Goal: Purchase product/service

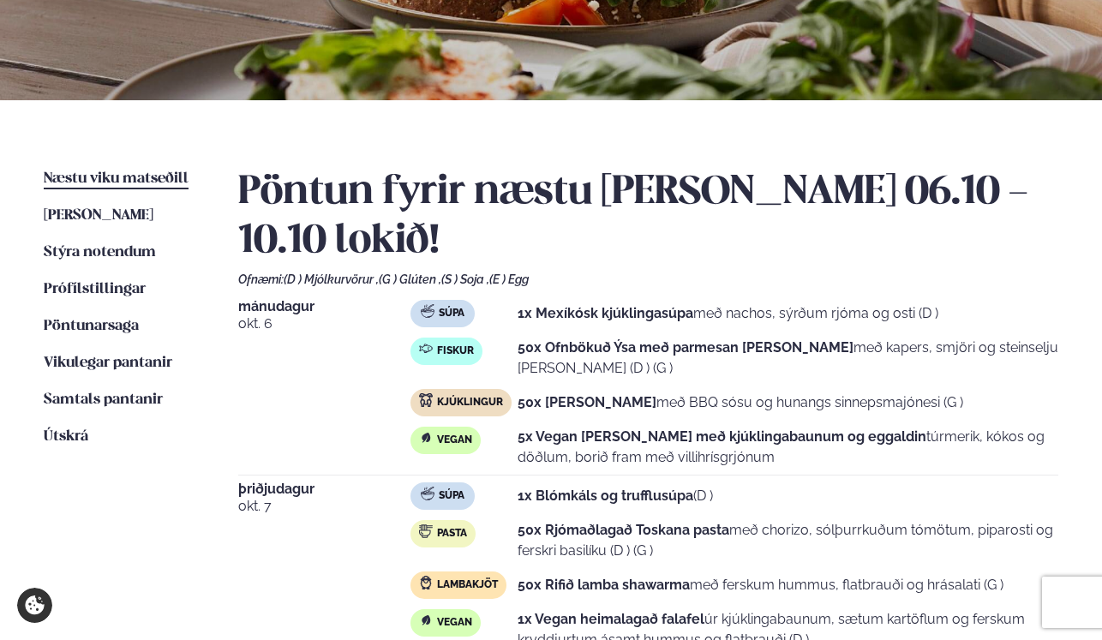
scroll to position [305, 0]
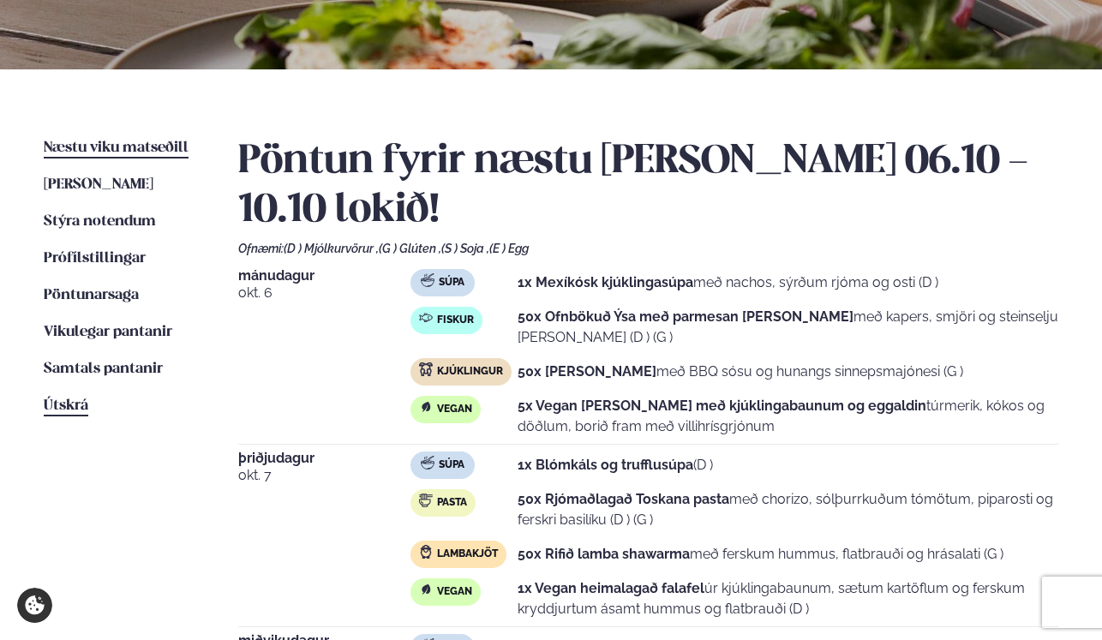
click at [66, 407] on span "Útskrá" at bounding box center [66, 405] width 45 height 15
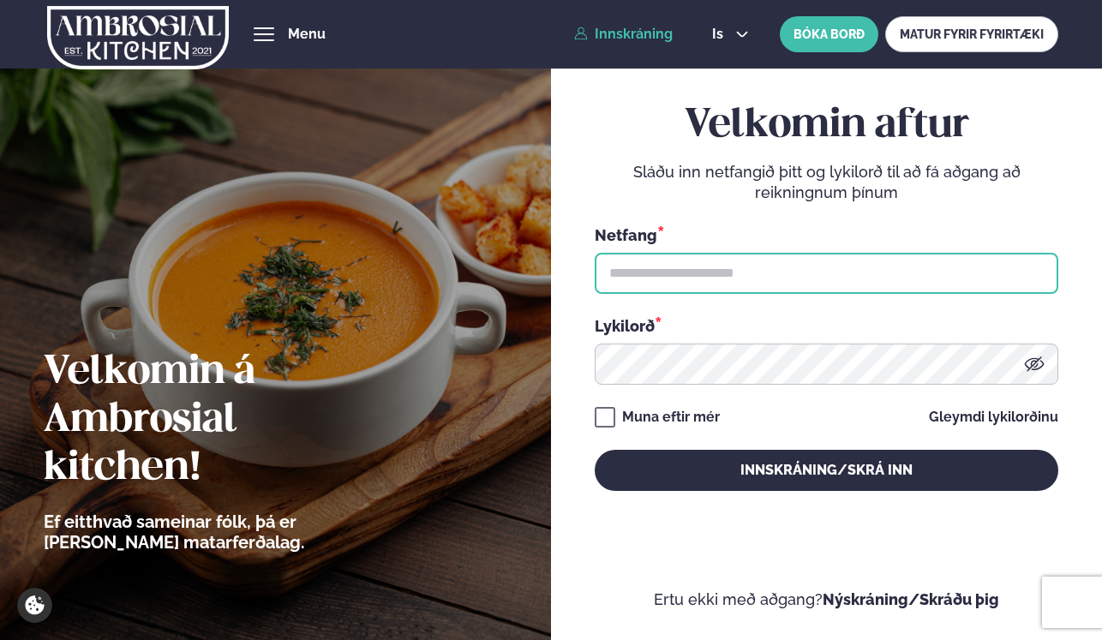
click at [741, 261] on input "text" at bounding box center [826, 273] width 463 height 41
paste input "**********"
type input "**********"
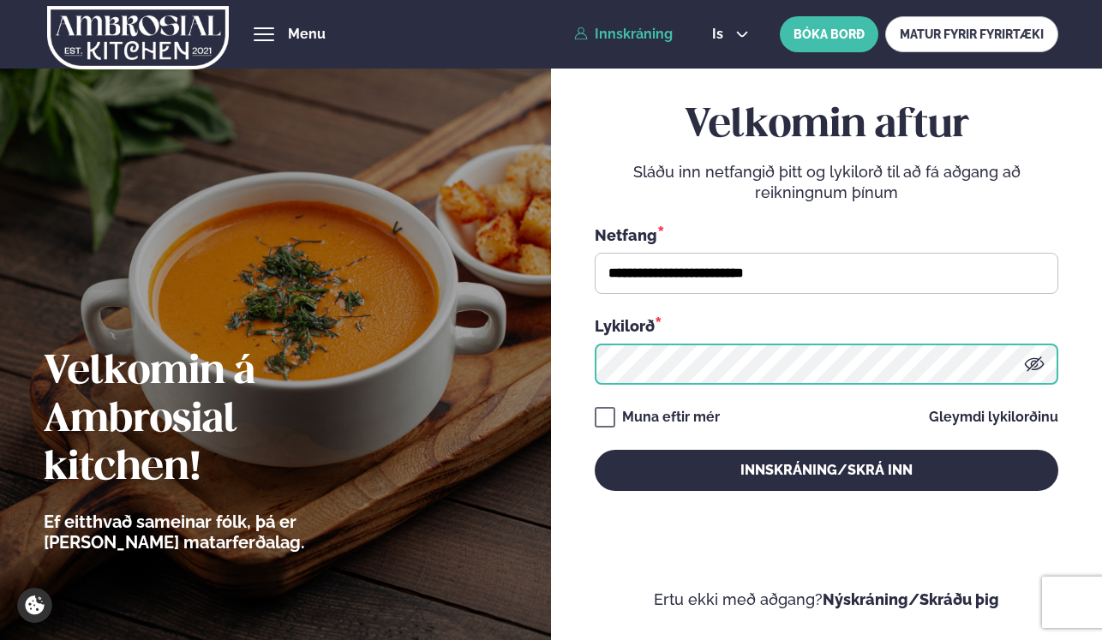
click at [595, 450] on button "Innskráning/Skrá inn" at bounding box center [826, 470] width 463 height 41
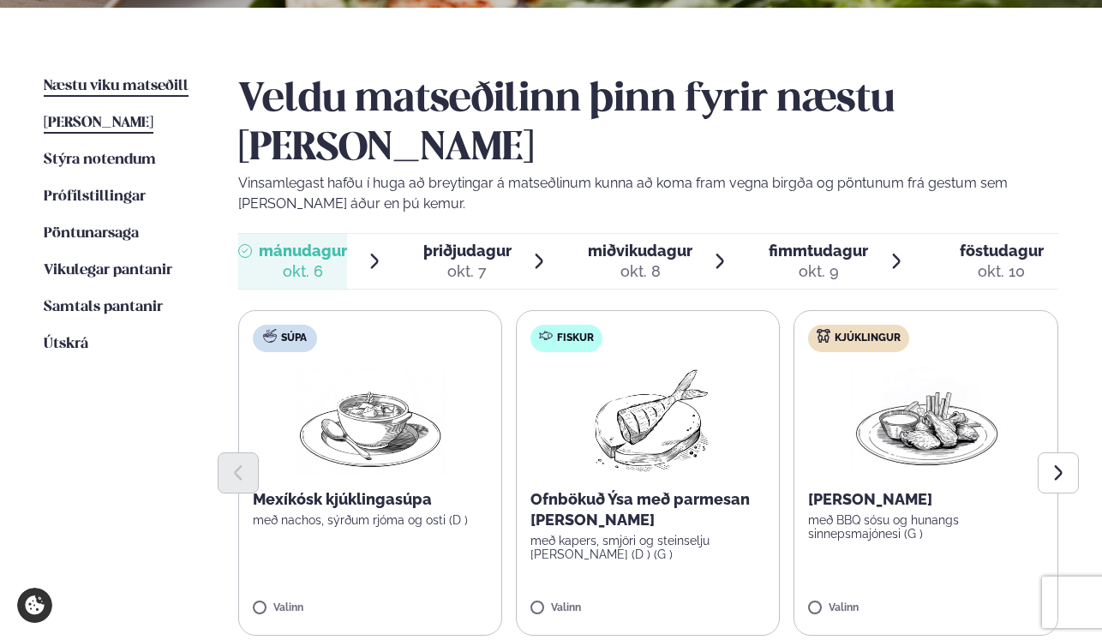
scroll to position [368, 0]
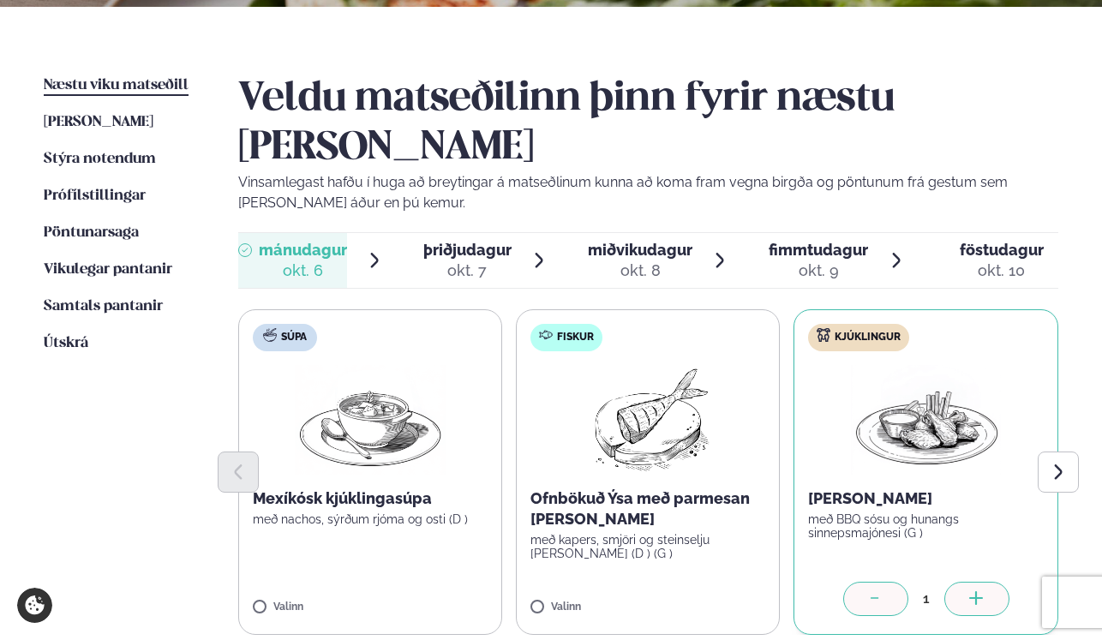
click at [982, 591] on icon at bounding box center [976, 599] width 17 height 17
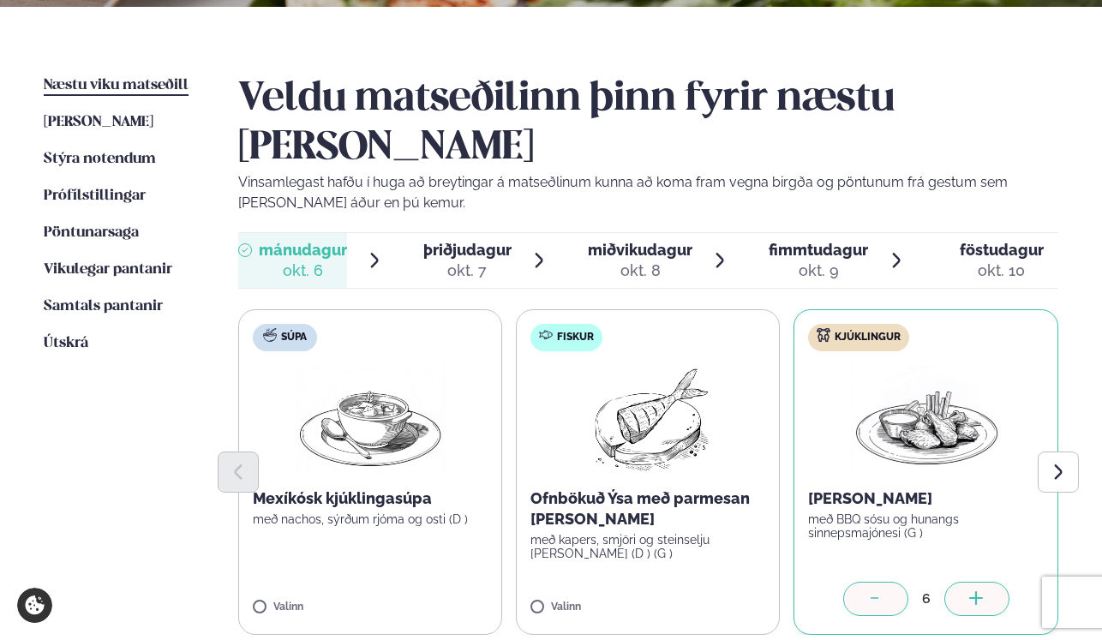
click at [982, 591] on icon at bounding box center [976, 599] width 17 height 17
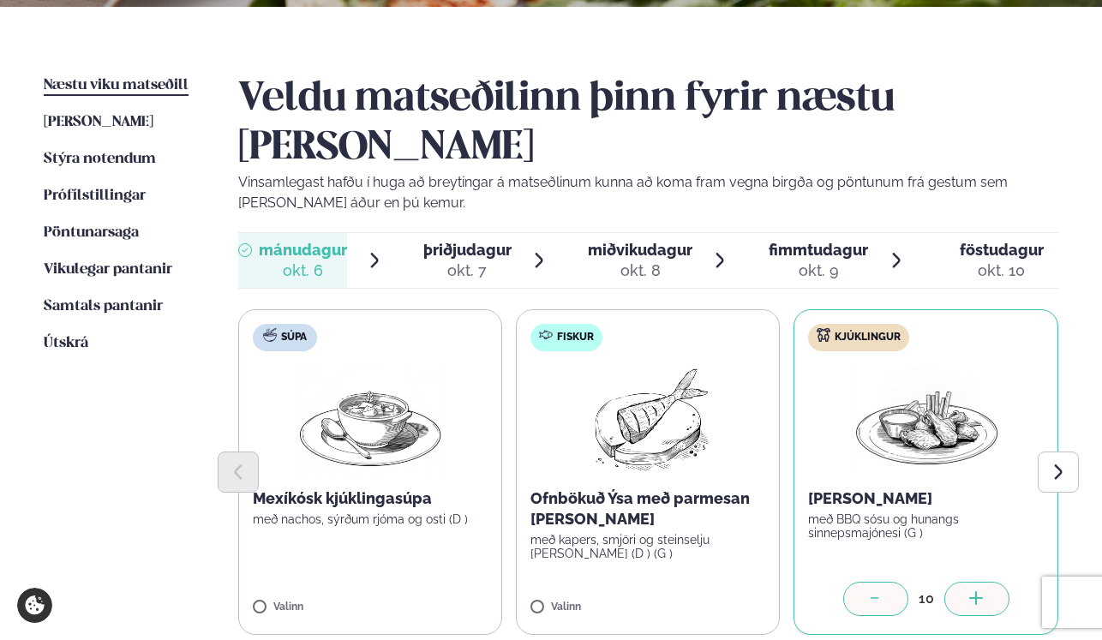
click at [982, 591] on icon at bounding box center [976, 599] width 17 height 17
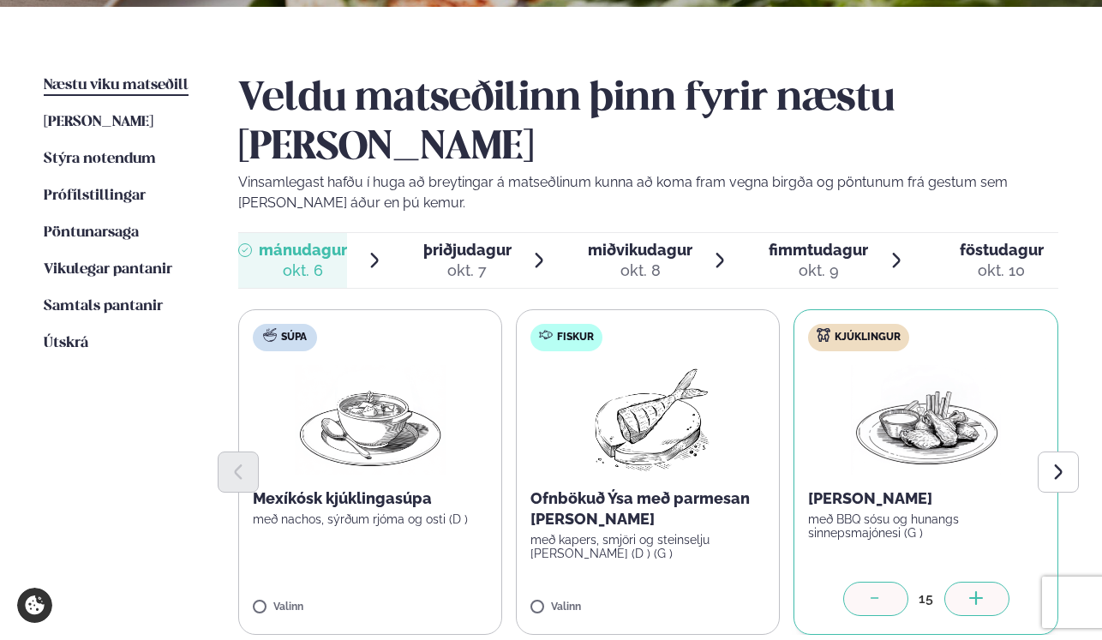
click at [982, 591] on icon at bounding box center [976, 599] width 17 height 17
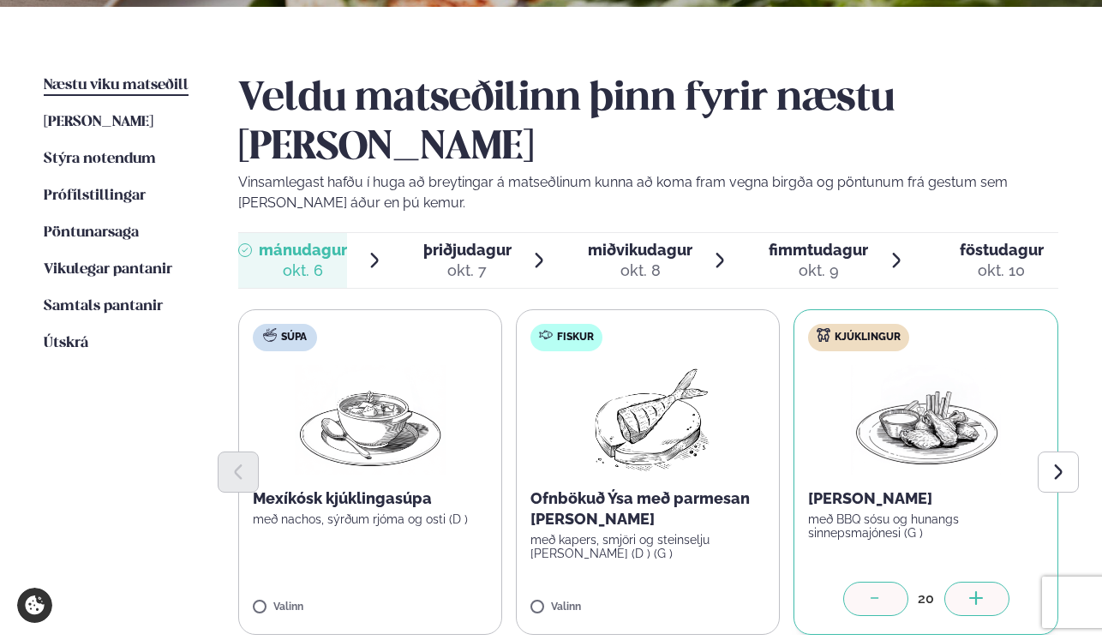
click at [982, 591] on icon at bounding box center [976, 599] width 17 height 17
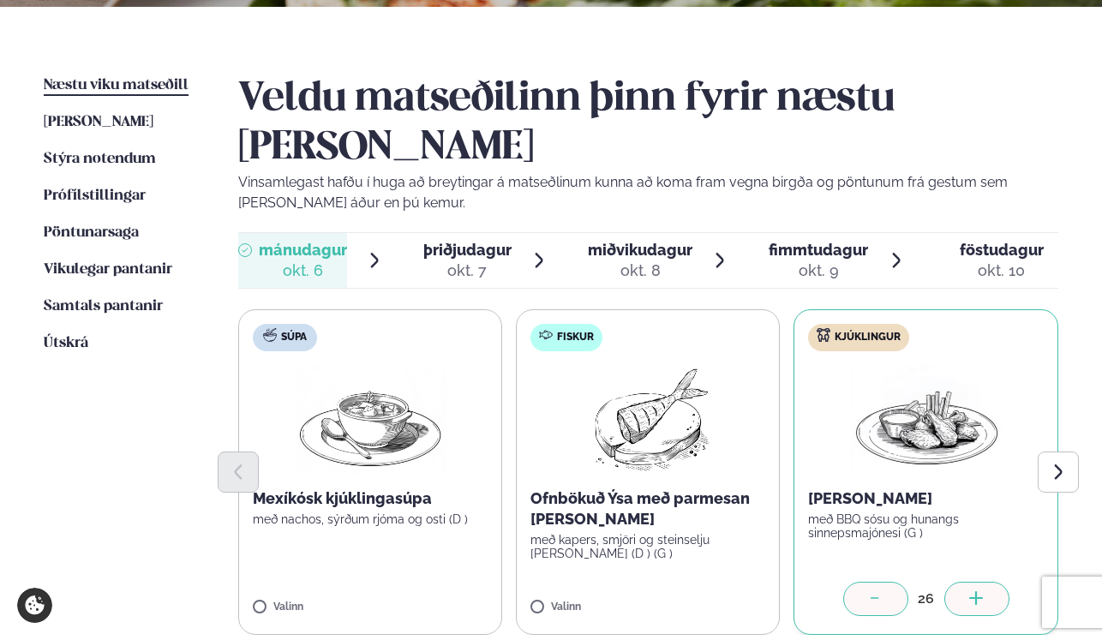
click at [982, 591] on icon at bounding box center [976, 599] width 17 height 17
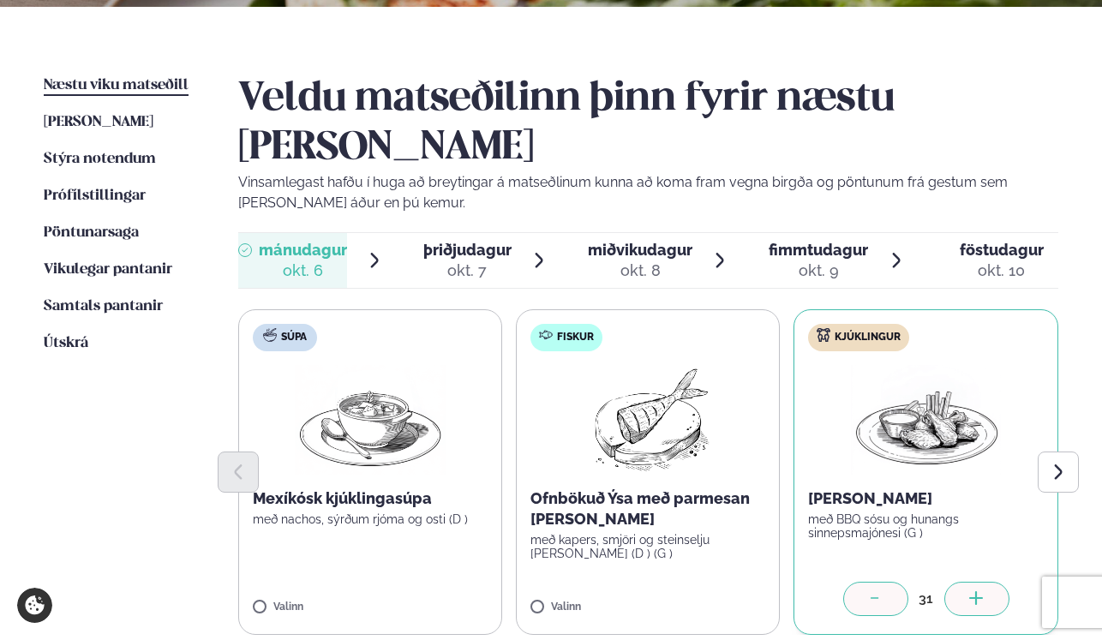
click at [982, 591] on icon at bounding box center [976, 599] width 17 height 17
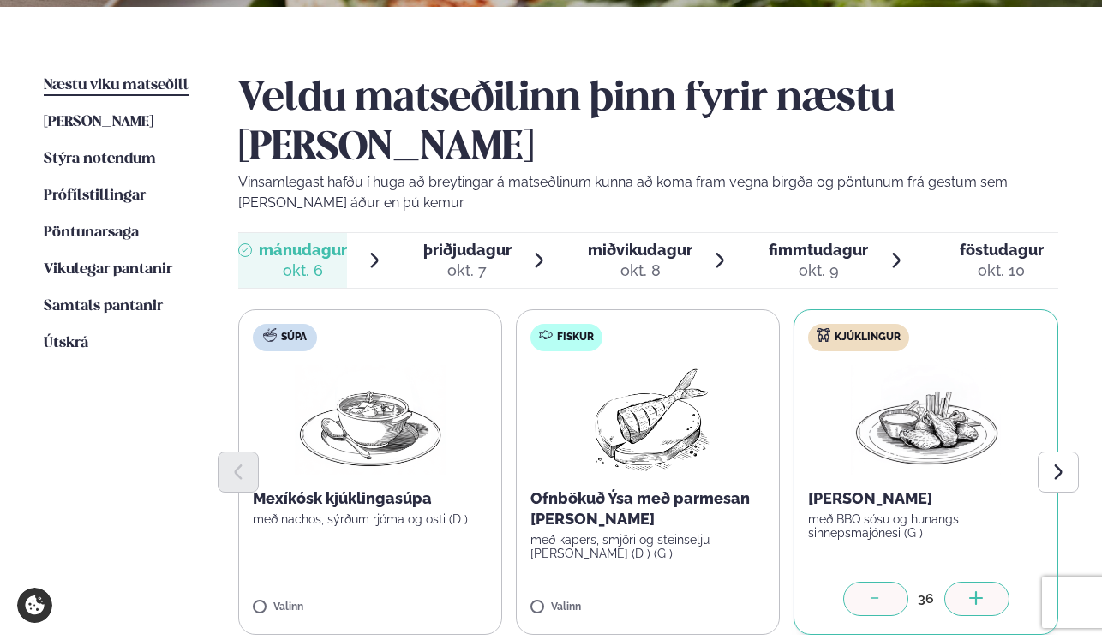
click at [982, 591] on icon at bounding box center [976, 599] width 17 height 17
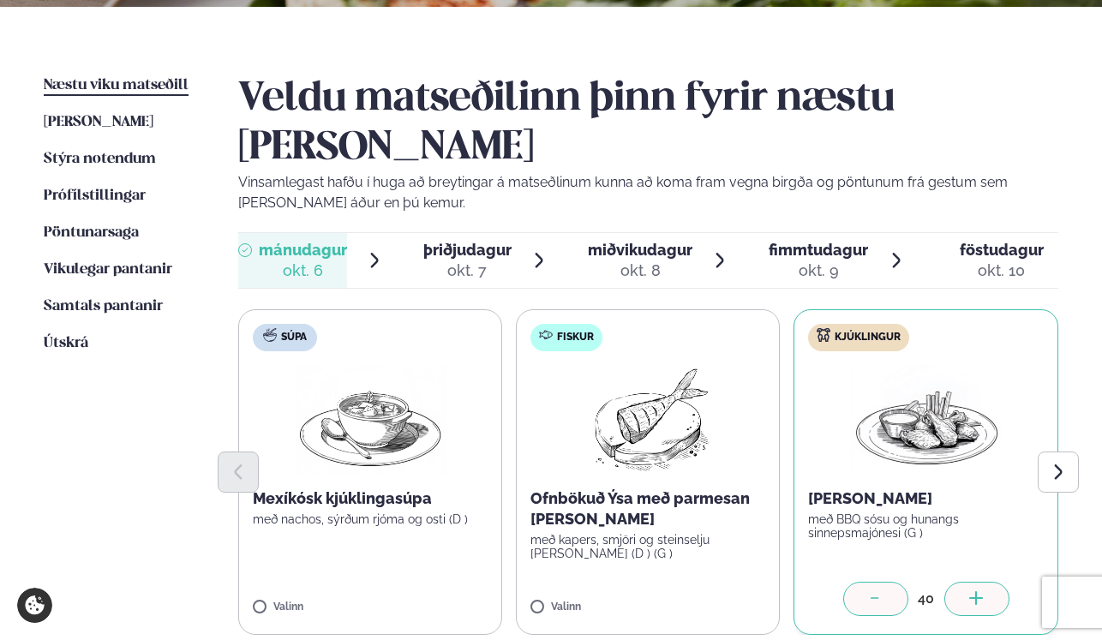
click at [982, 591] on icon at bounding box center [976, 599] width 17 height 17
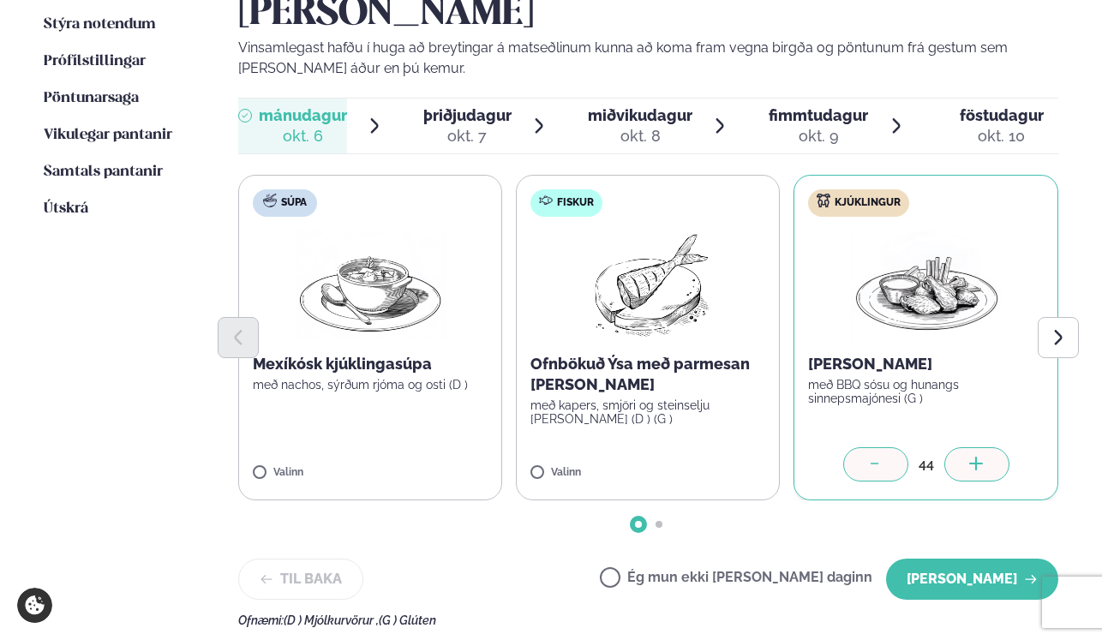
scroll to position [503, 0]
click at [876, 462] on icon at bounding box center [874, 462] width 8 height 1
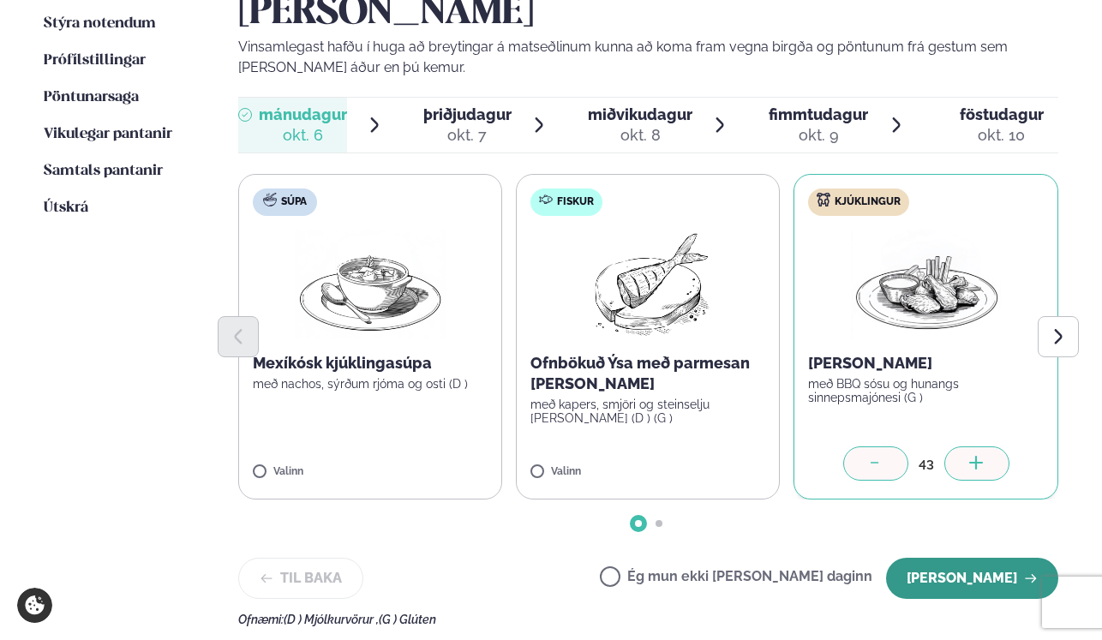
click at [941, 558] on button "Halda áfram" at bounding box center [972, 578] width 172 height 41
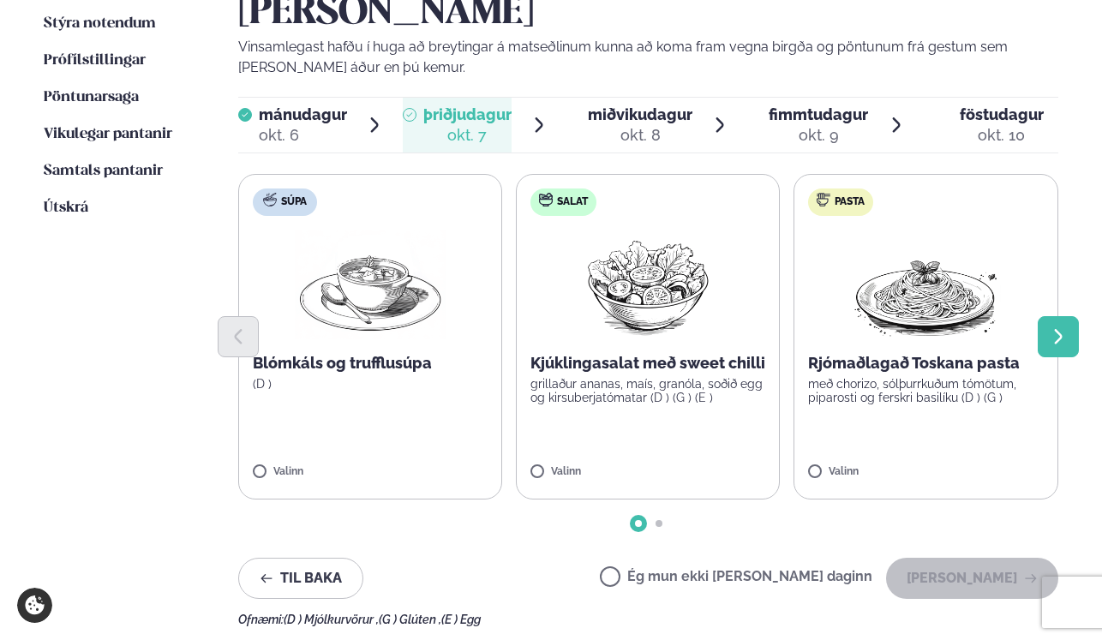
click at [1067, 316] on button "Next slide" at bounding box center [1057, 336] width 41 height 41
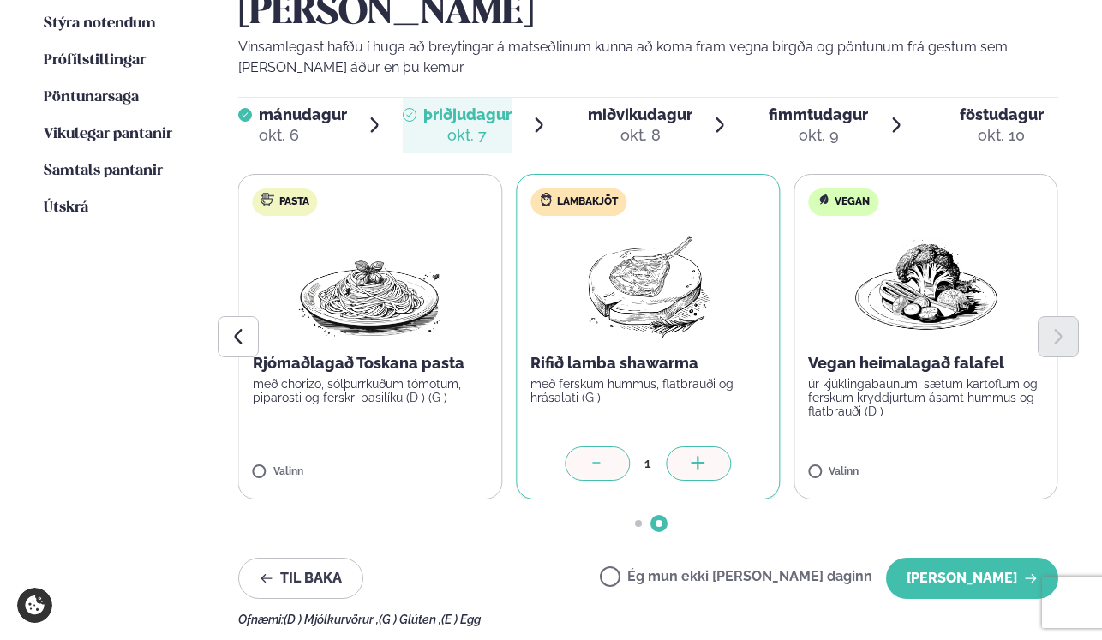
click at [710, 446] on div at bounding box center [698, 463] width 65 height 34
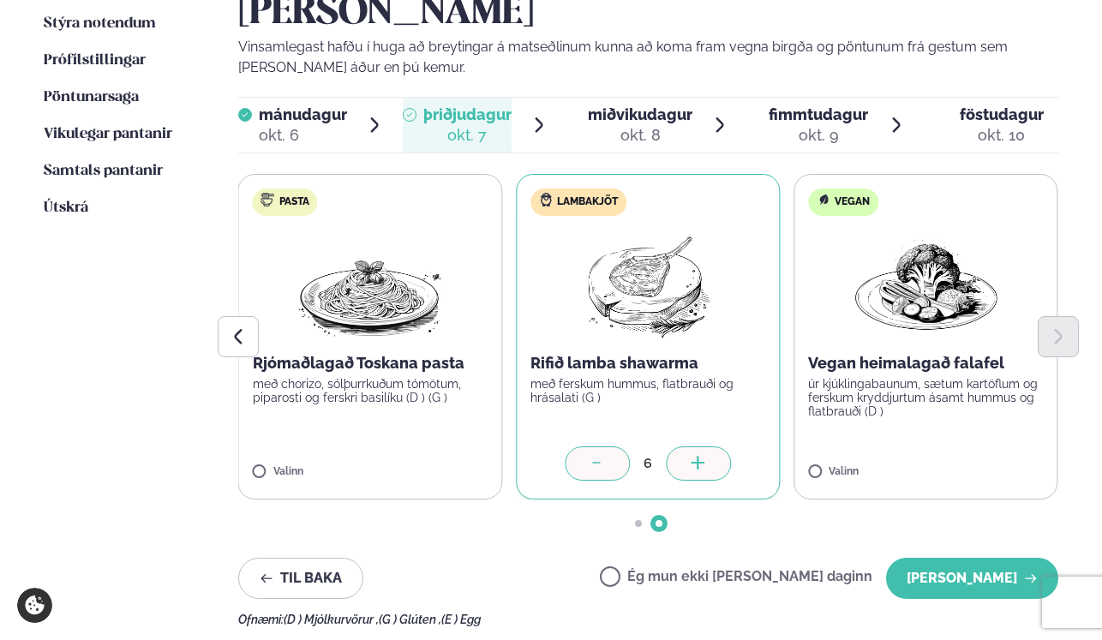
click at [710, 446] on div at bounding box center [698, 463] width 65 height 34
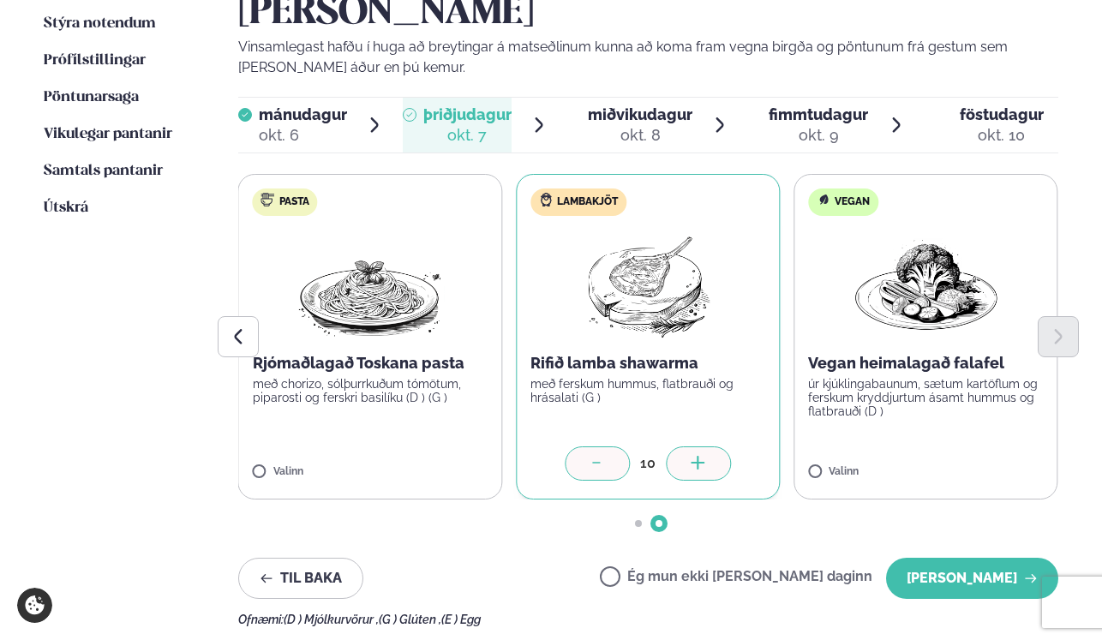
click at [710, 446] on div at bounding box center [698, 463] width 65 height 34
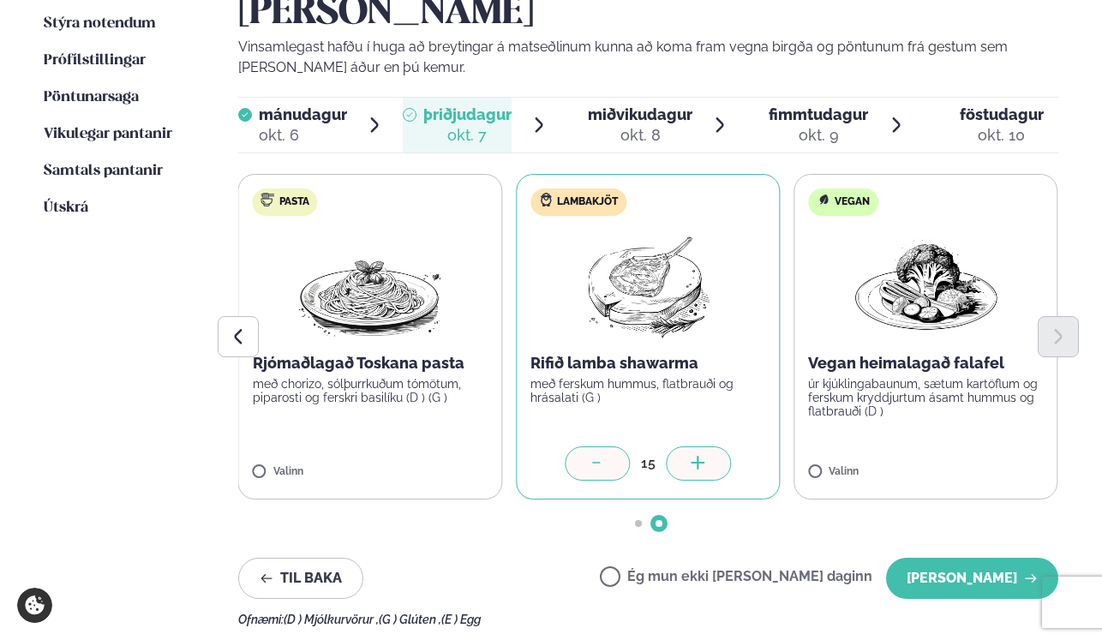
click at [710, 446] on div at bounding box center [698, 463] width 65 height 34
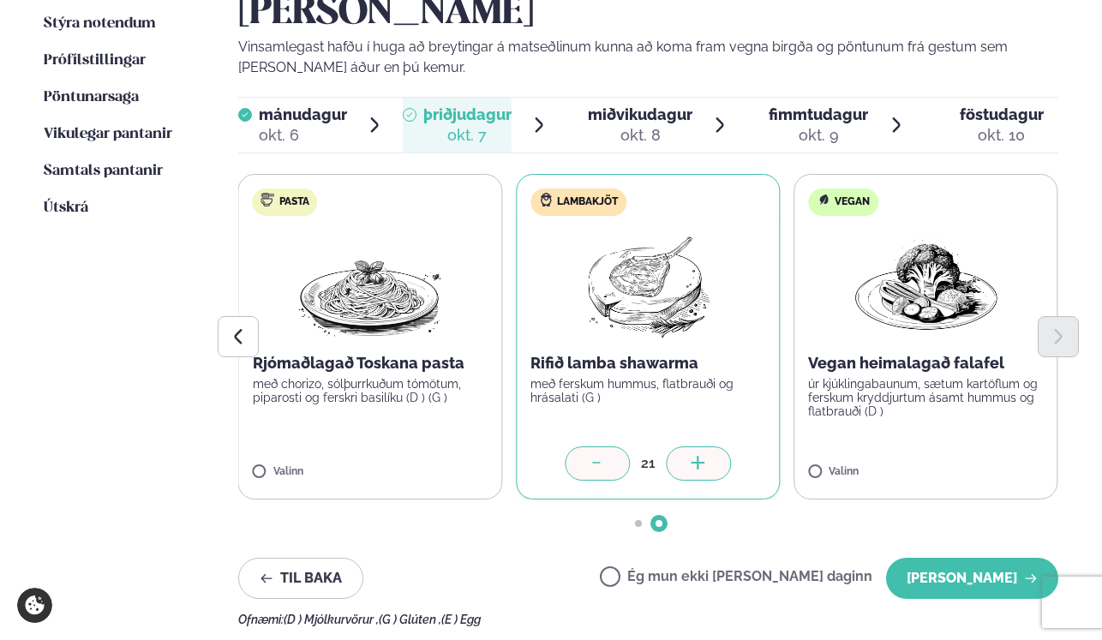
click at [710, 446] on div at bounding box center [698, 463] width 65 height 34
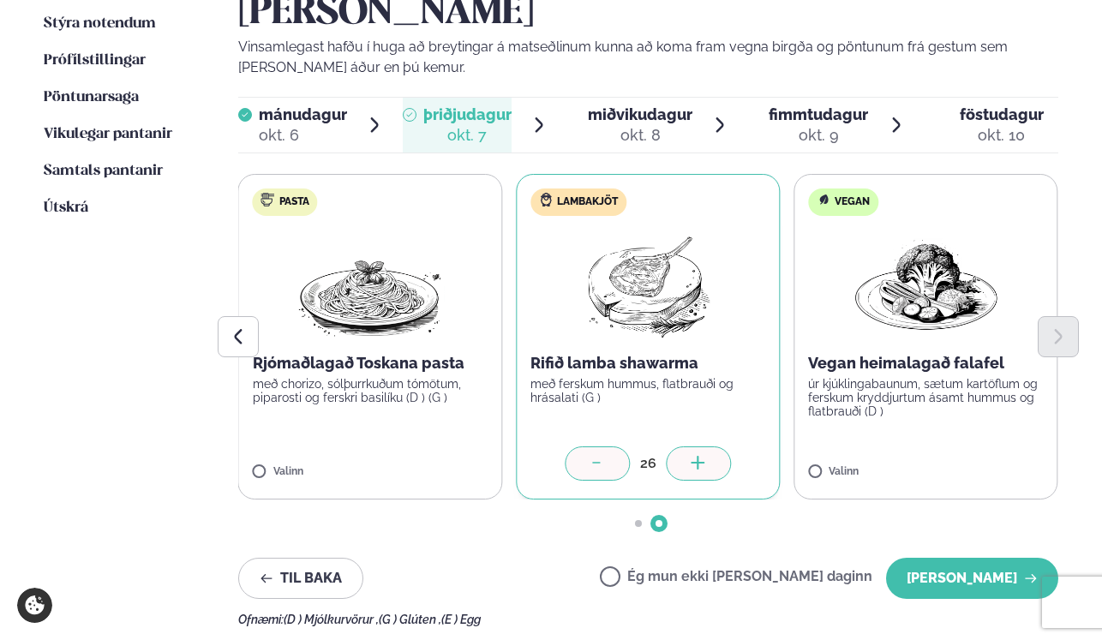
click at [710, 446] on div at bounding box center [698, 463] width 65 height 34
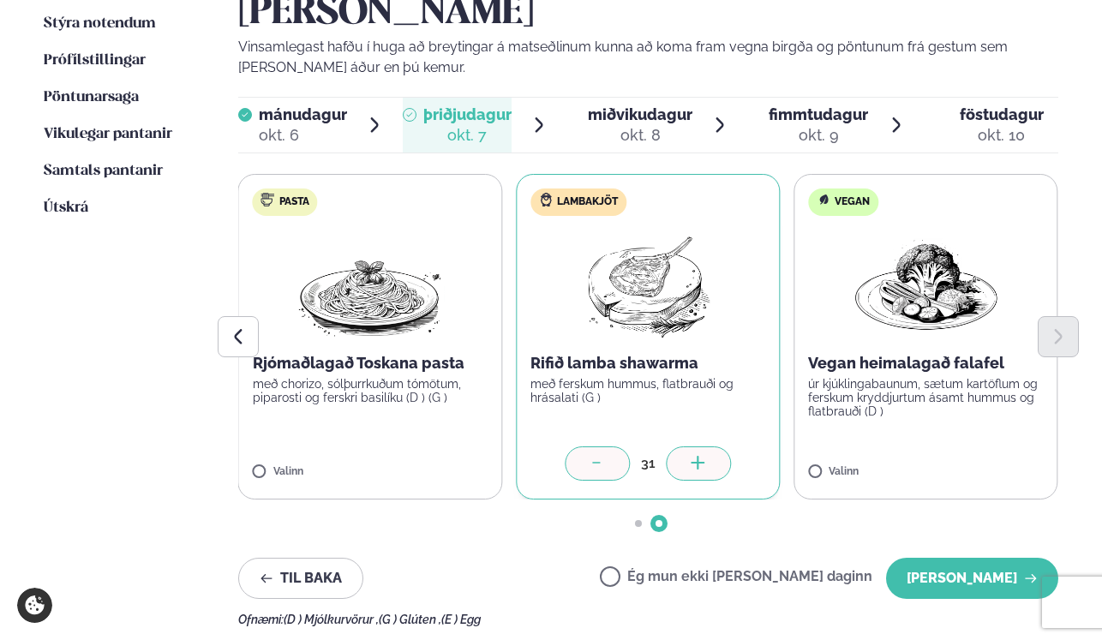
click at [710, 446] on div at bounding box center [698, 463] width 65 height 34
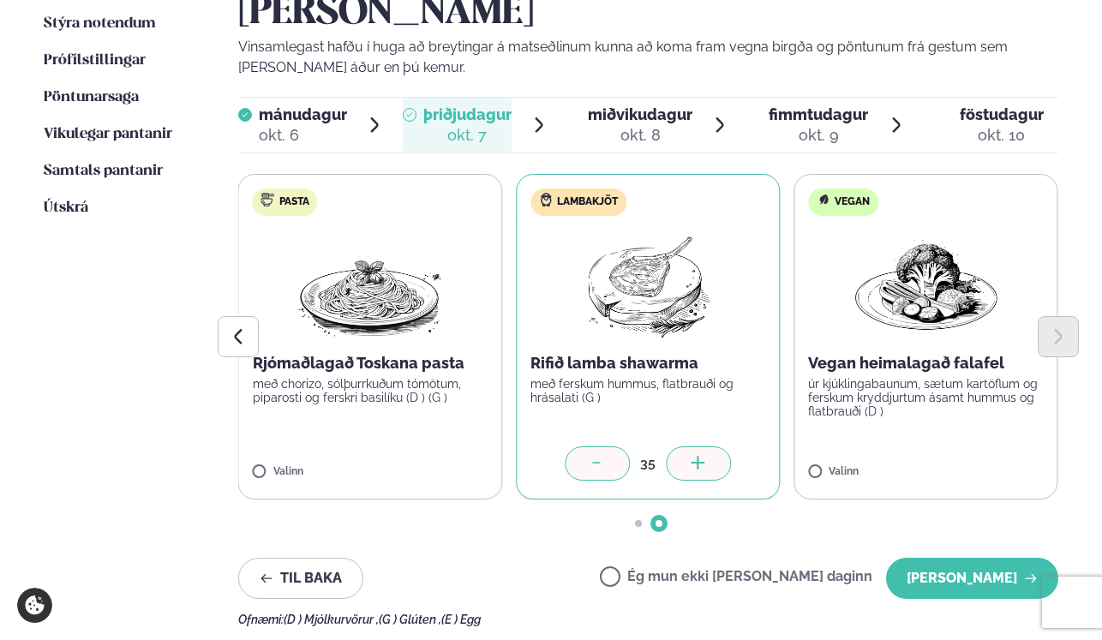
click at [710, 446] on div at bounding box center [698, 463] width 65 height 34
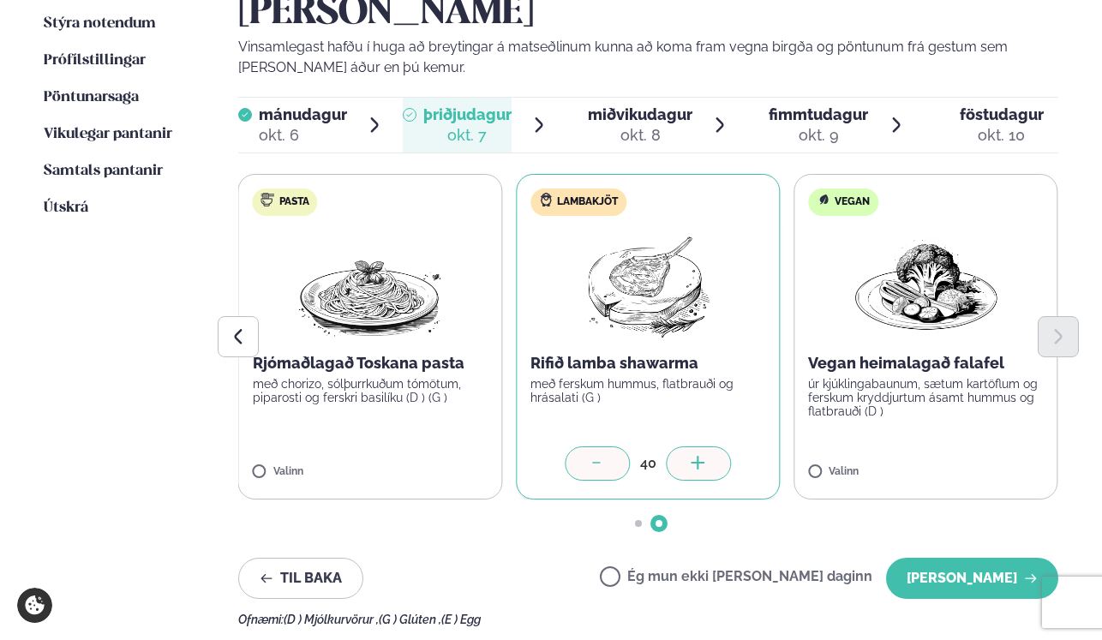
click at [710, 446] on div at bounding box center [698, 463] width 65 height 34
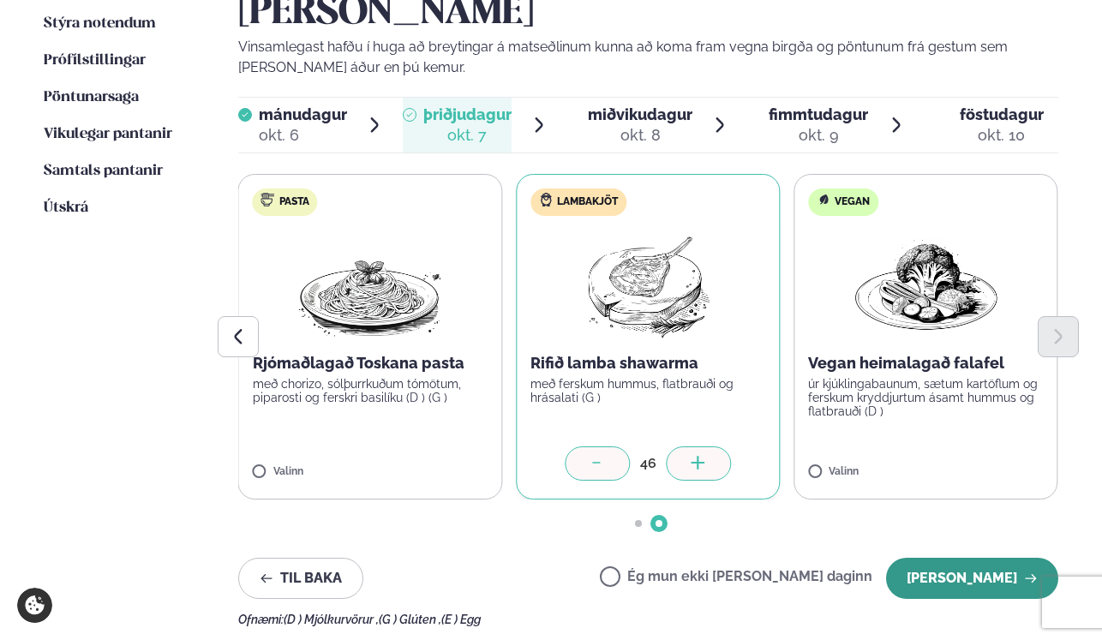
click at [953, 558] on button "Halda áfram" at bounding box center [972, 578] width 172 height 41
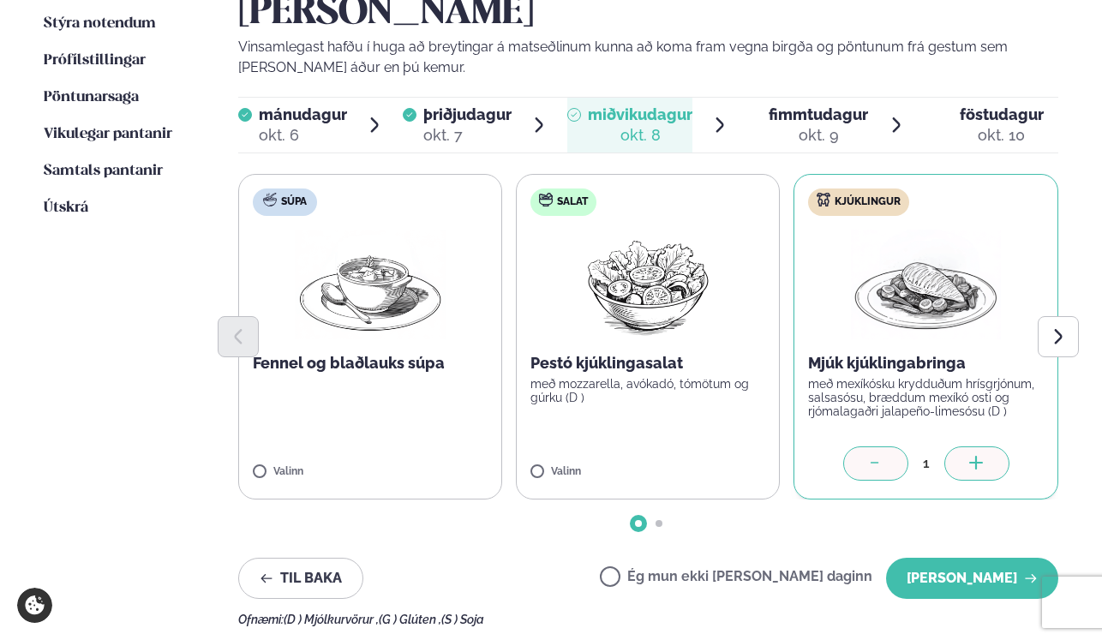
click at [987, 446] on div at bounding box center [976, 463] width 65 height 34
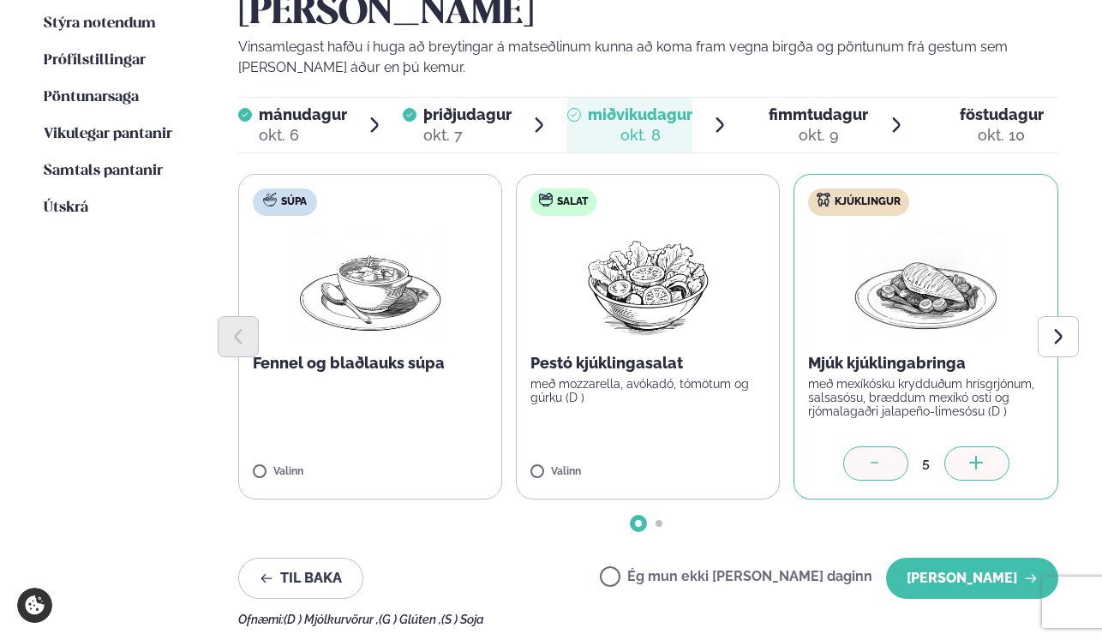
click at [987, 446] on div at bounding box center [976, 463] width 65 height 34
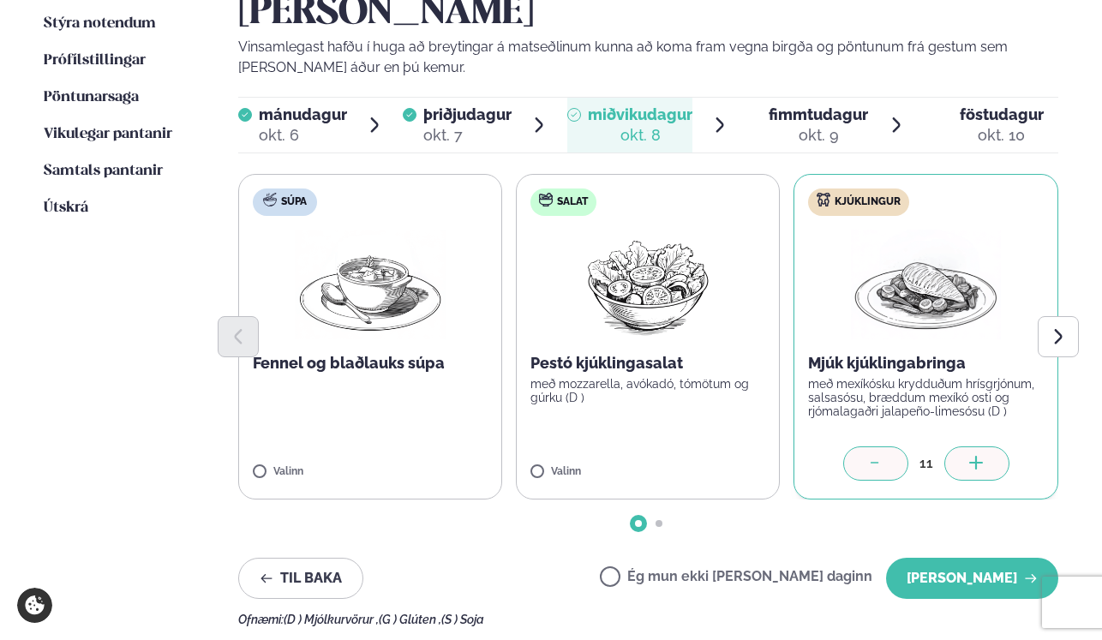
click at [987, 446] on div at bounding box center [976, 463] width 65 height 34
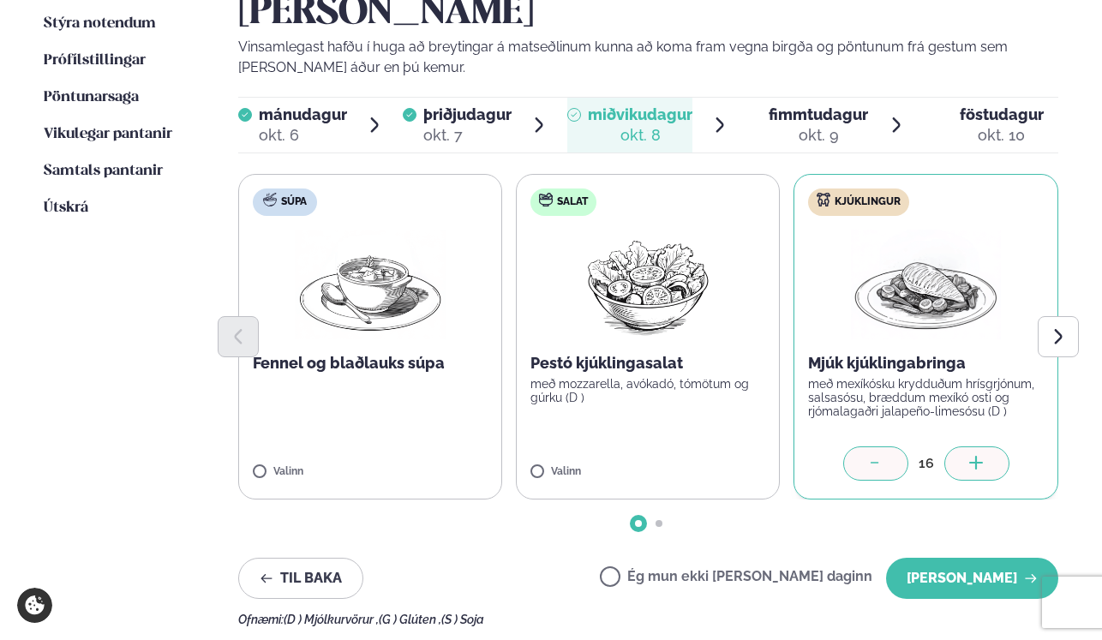
click at [987, 446] on div at bounding box center [976, 463] width 65 height 34
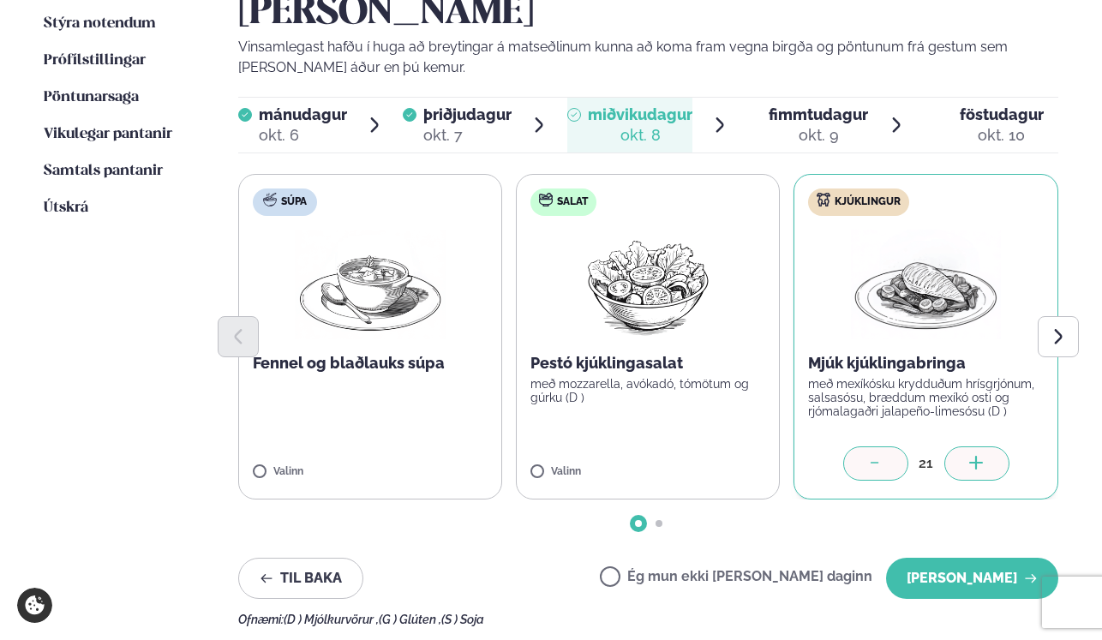
click at [987, 446] on div at bounding box center [976, 463] width 65 height 34
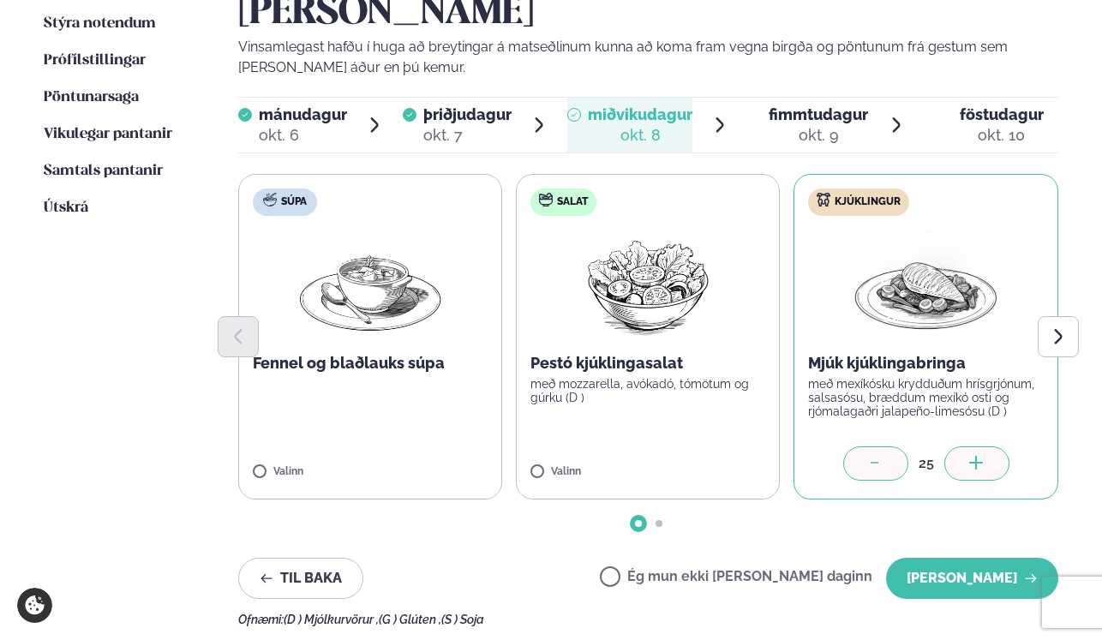
click at [987, 446] on div at bounding box center [976, 463] width 65 height 34
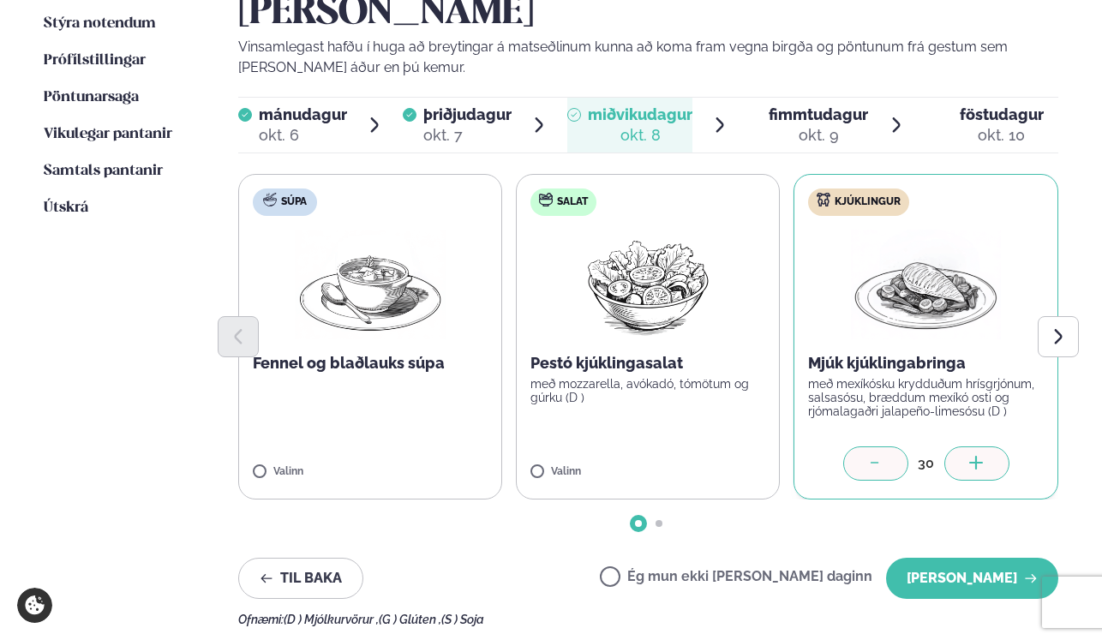
click at [987, 446] on div at bounding box center [976, 463] width 65 height 34
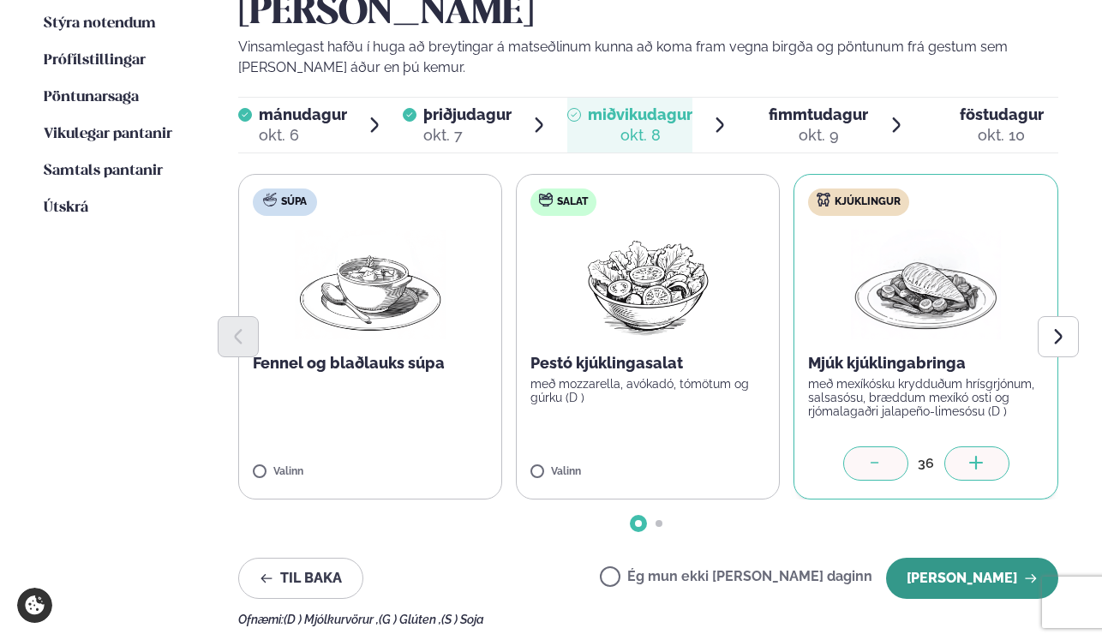
click at [941, 558] on button "Halda áfram" at bounding box center [972, 578] width 172 height 41
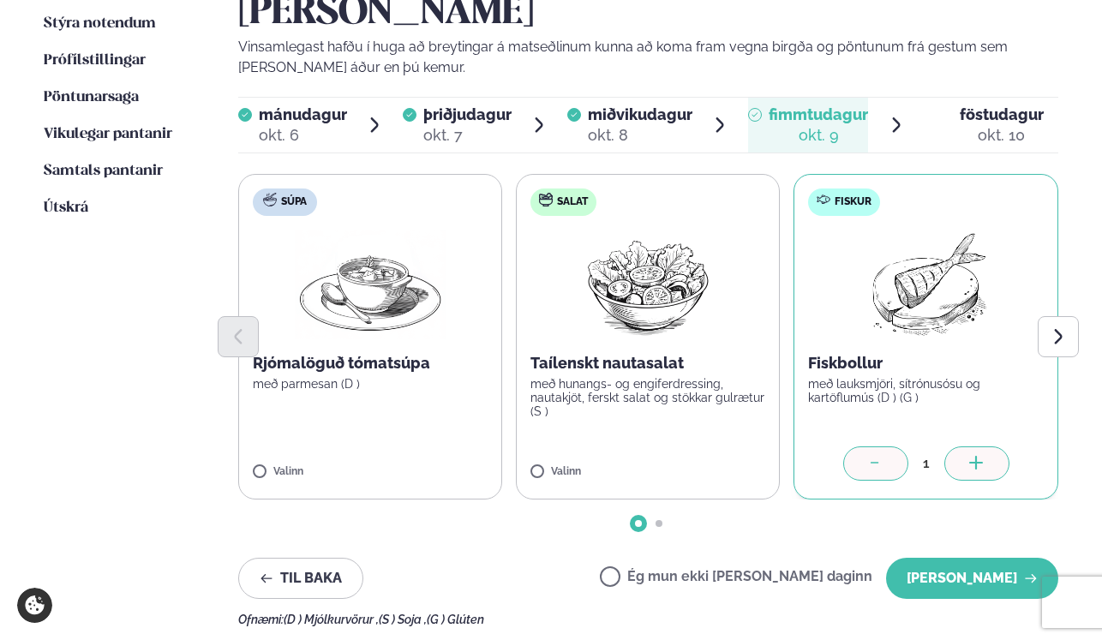
click at [966, 446] on div at bounding box center [976, 463] width 65 height 34
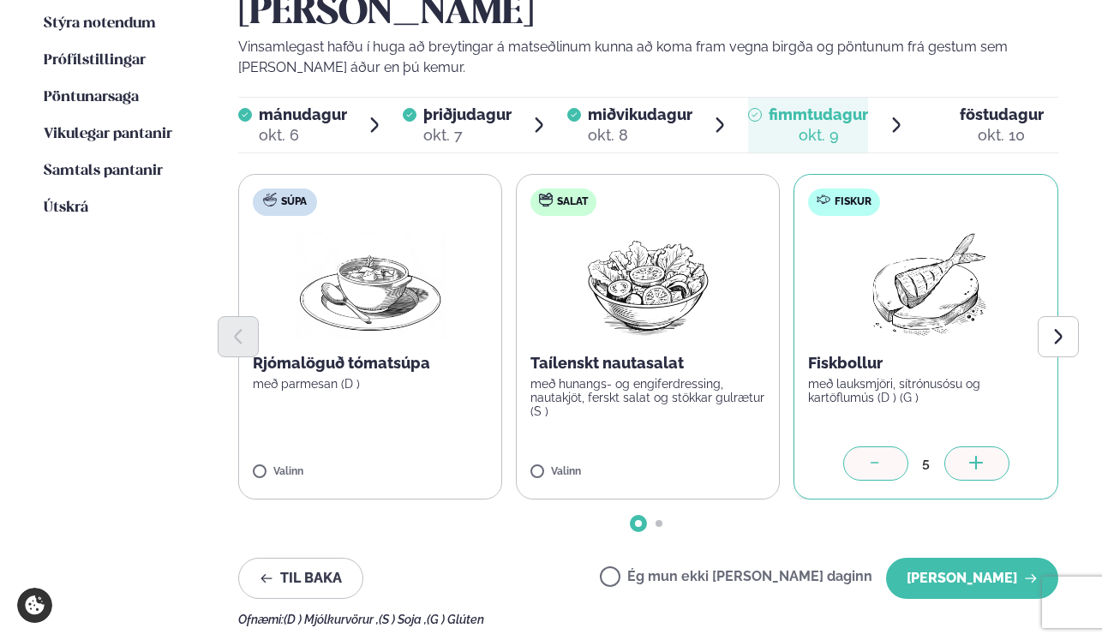
click at [966, 446] on div at bounding box center [976, 463] width 65 height 34
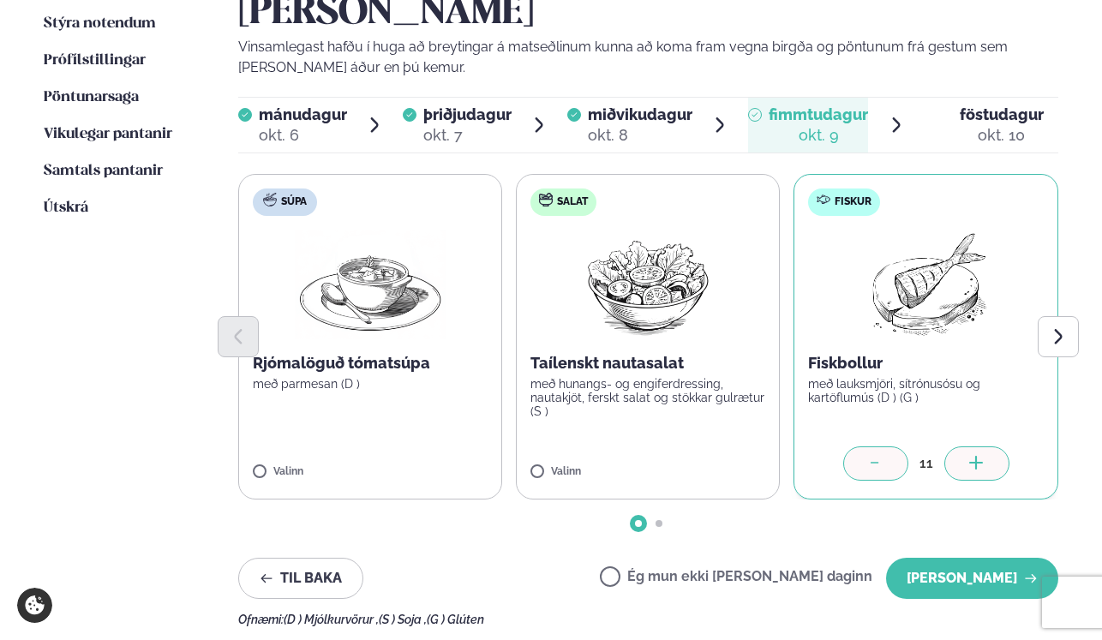
click at [966, 446] on div at bounding box center [976, 463] width 65 height 34
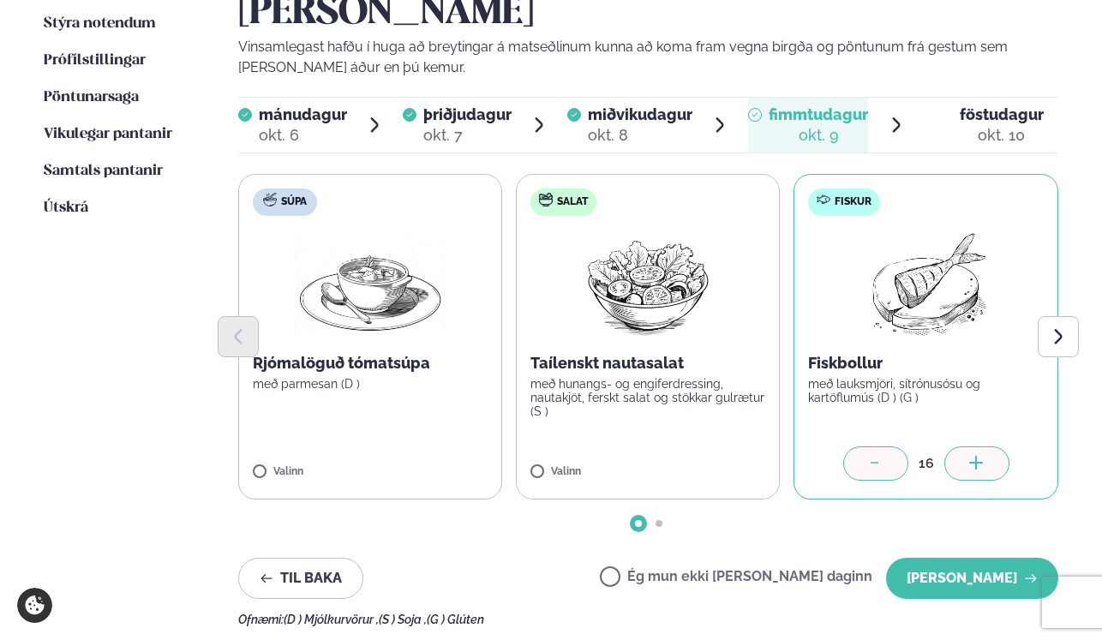
click at [966, 446] on div at bounding box center [976, 463] width 65 height 34
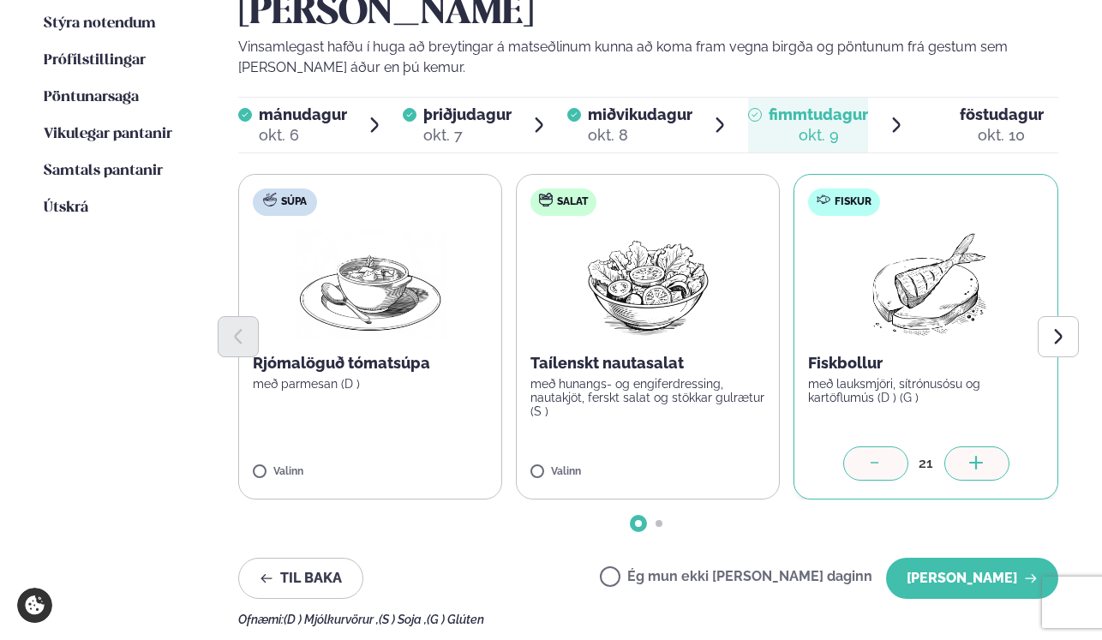
click at [966, 446] on div at bounding box center [976, 463] width 65 height 34
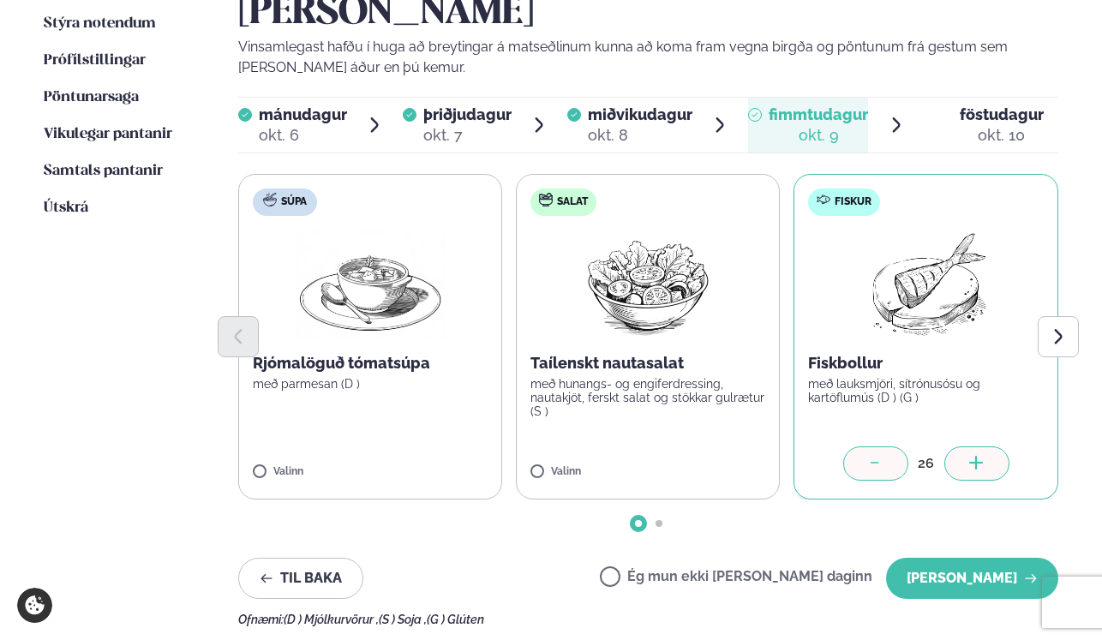
click at [966, 446] on div at bounding box center [976, 463] width 65 height 34
click at [972, 456] on icon at bounding box center [976, 464] width 17 height 17
click at [1058, 327] on icon "Next slide" at bounding box center [1058, 336] width 19 height 19
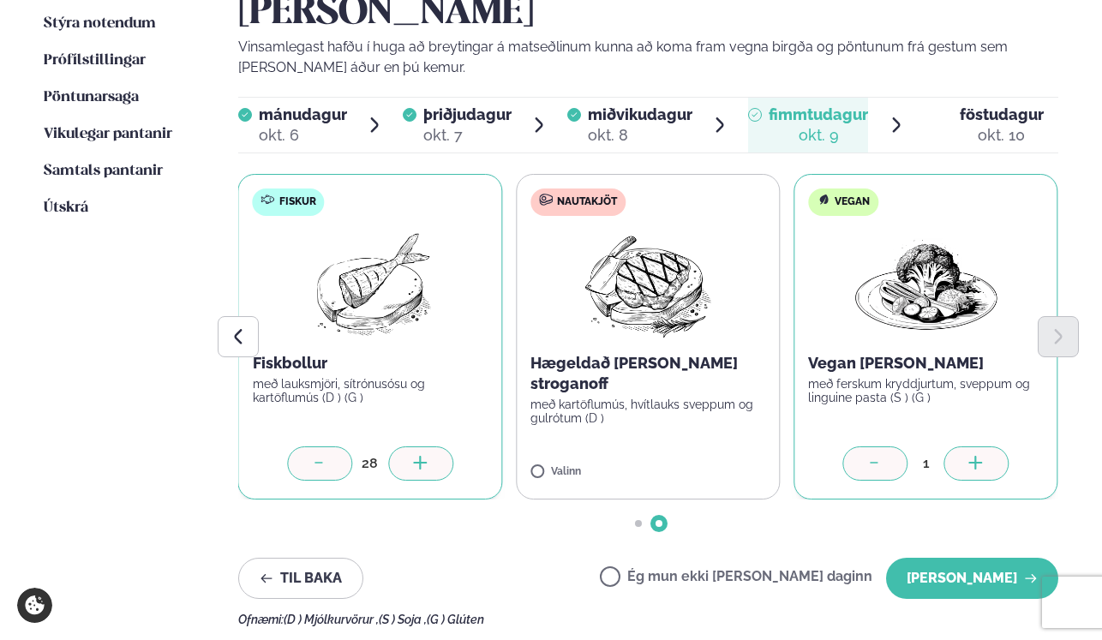
click at [962, 446] on div at bounding box center [976, 463] width 65 height 34
click at [941, 558] on button "Halda áfram" at bounding box center [972, 578] width 172 height 41
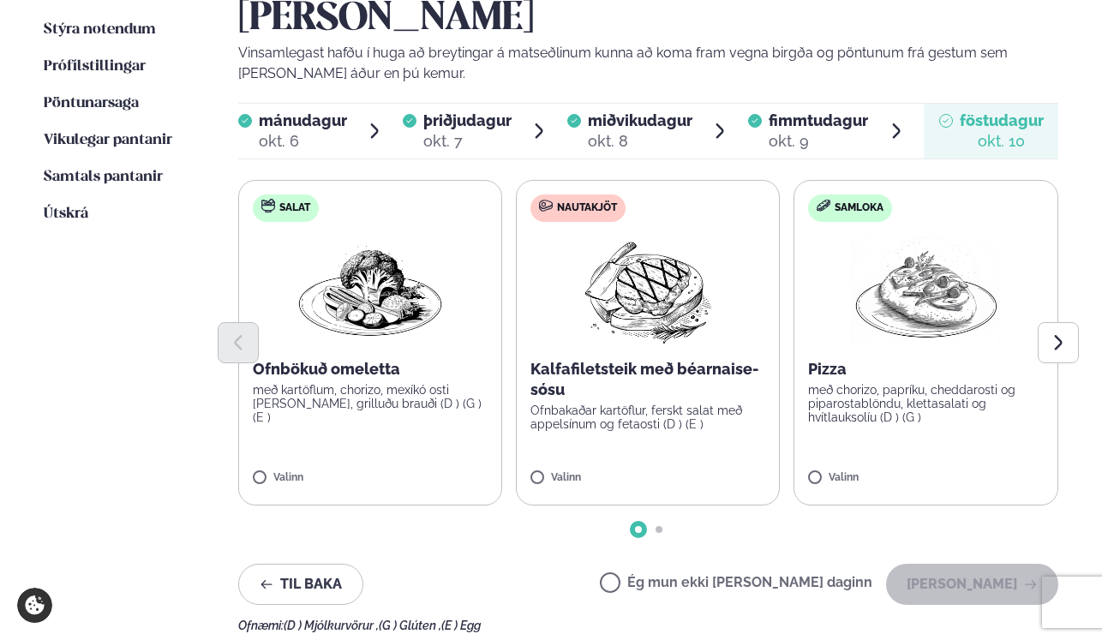
scroll to position [3, 0]
